Goal: Register for event/course

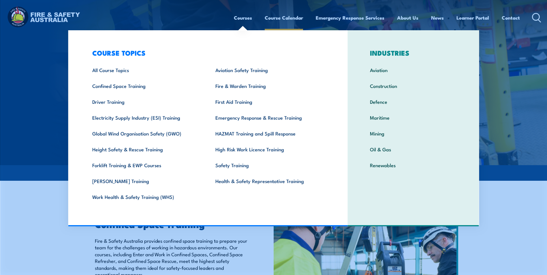
click at [277, 17] on link "Course Calendar" at bounding box center [284, 17] width 38 height 15
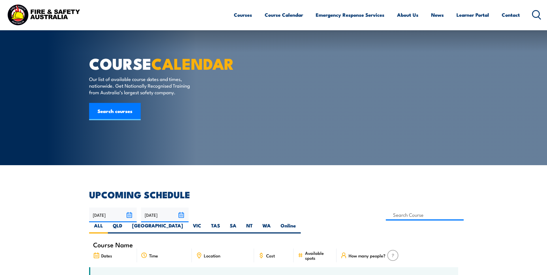
scroll to position [144, 0]
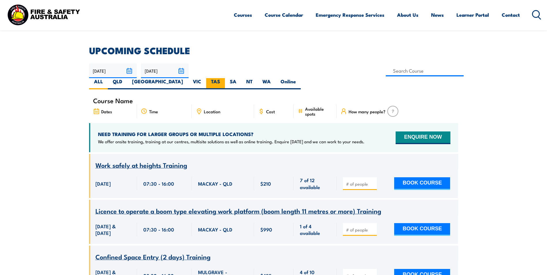
click at [225, 78] on label "TAS" at bounding box center [215, 83] width 19 height 11
click at [224, 78] on input "TAS" at bounding box center [222, 80] width 4 height 4
radio input "true"
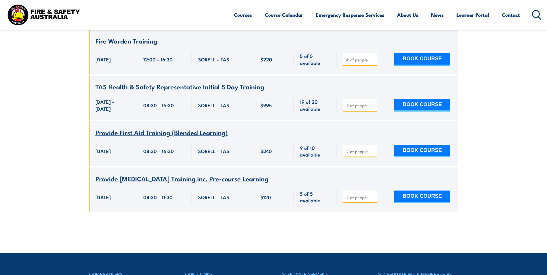
scroll to position [874, 0]
